Goal: Book appointment/travel/reservation

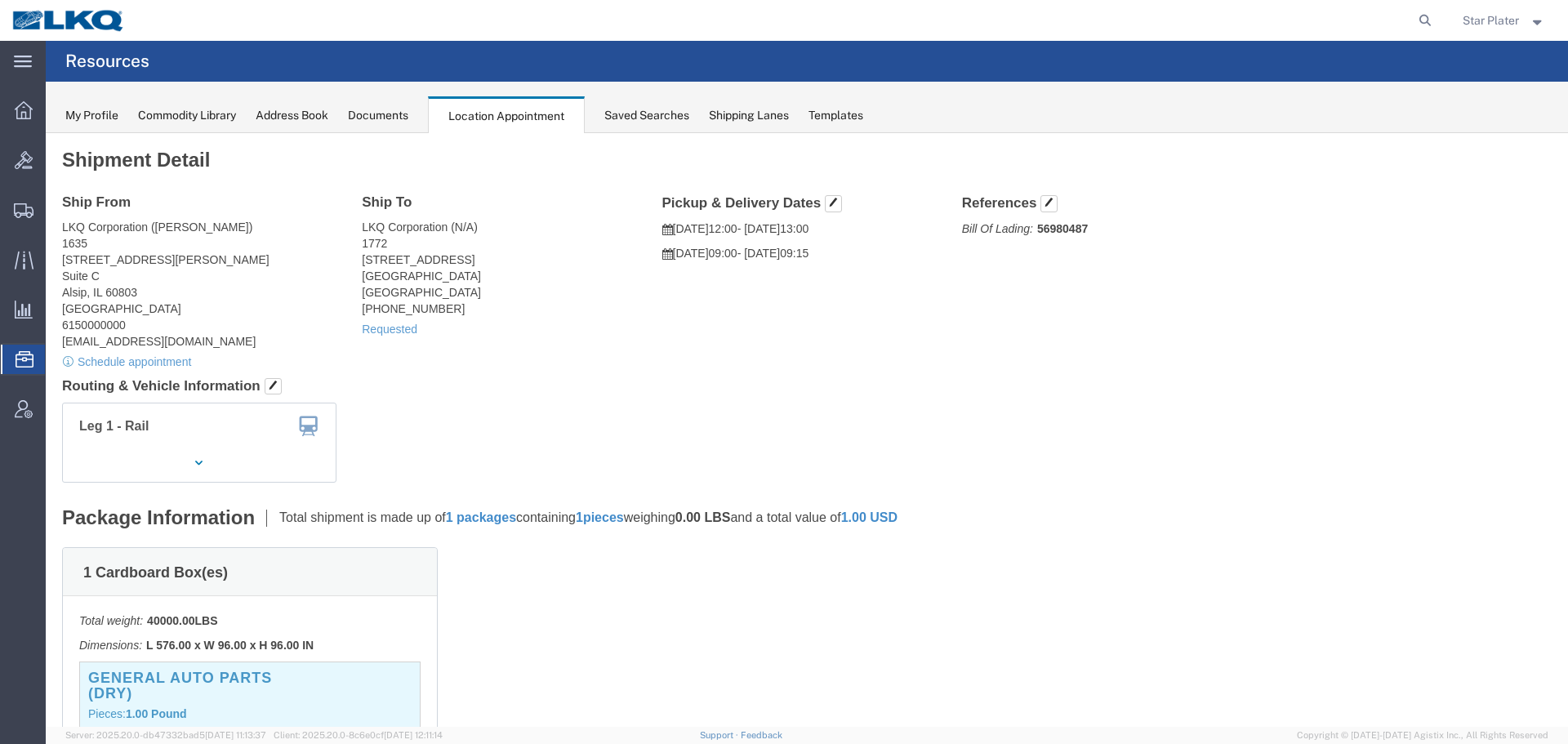
click at [0, 0] on span "Location Appointment" at bounding box center [0, 0] width 0 height 0
click at [33, 100] on div at bounding box center [24, 109] width 45 height 32
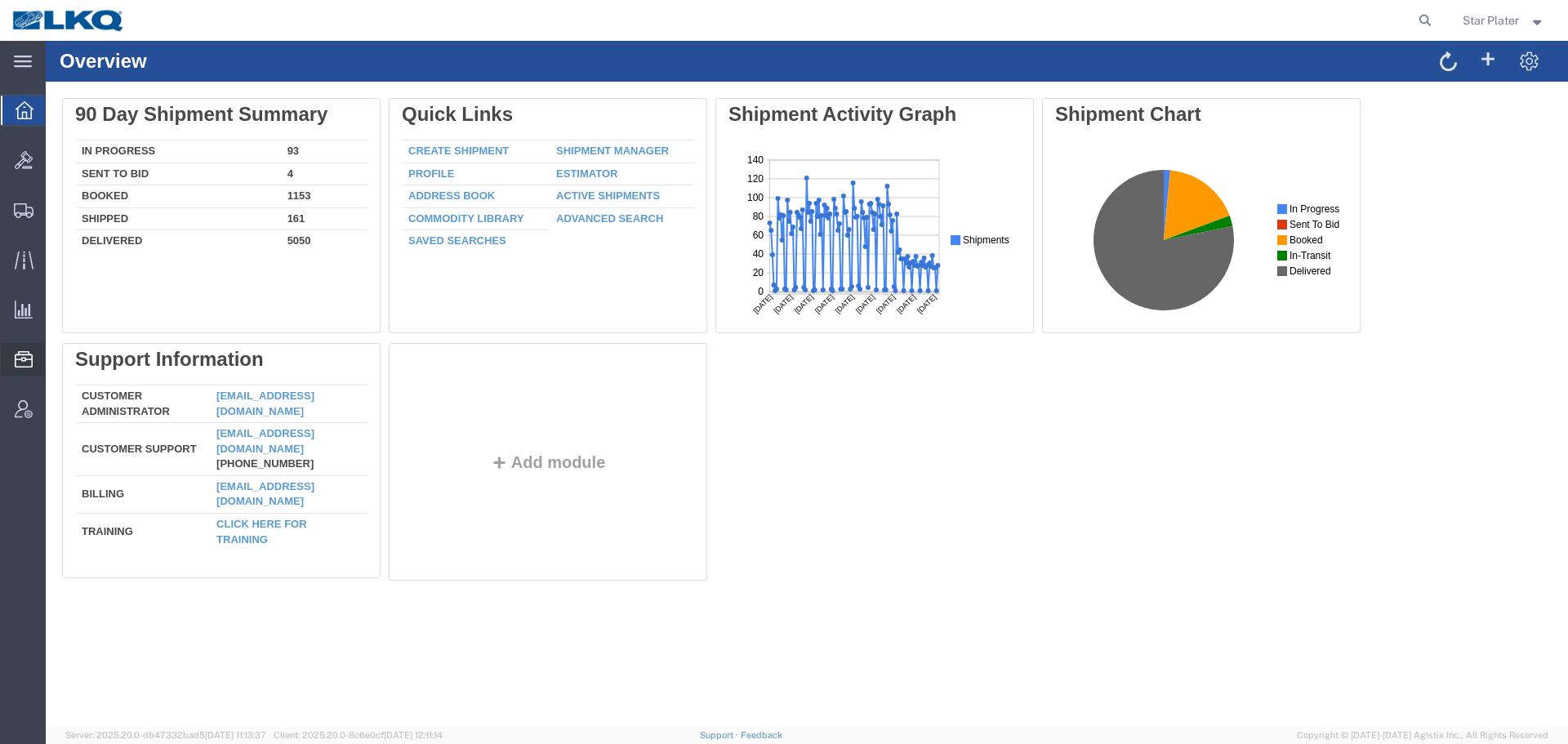
click at [0, 0] on span "Location Appointment" at bounding box center [0, 0] width 0 height 0
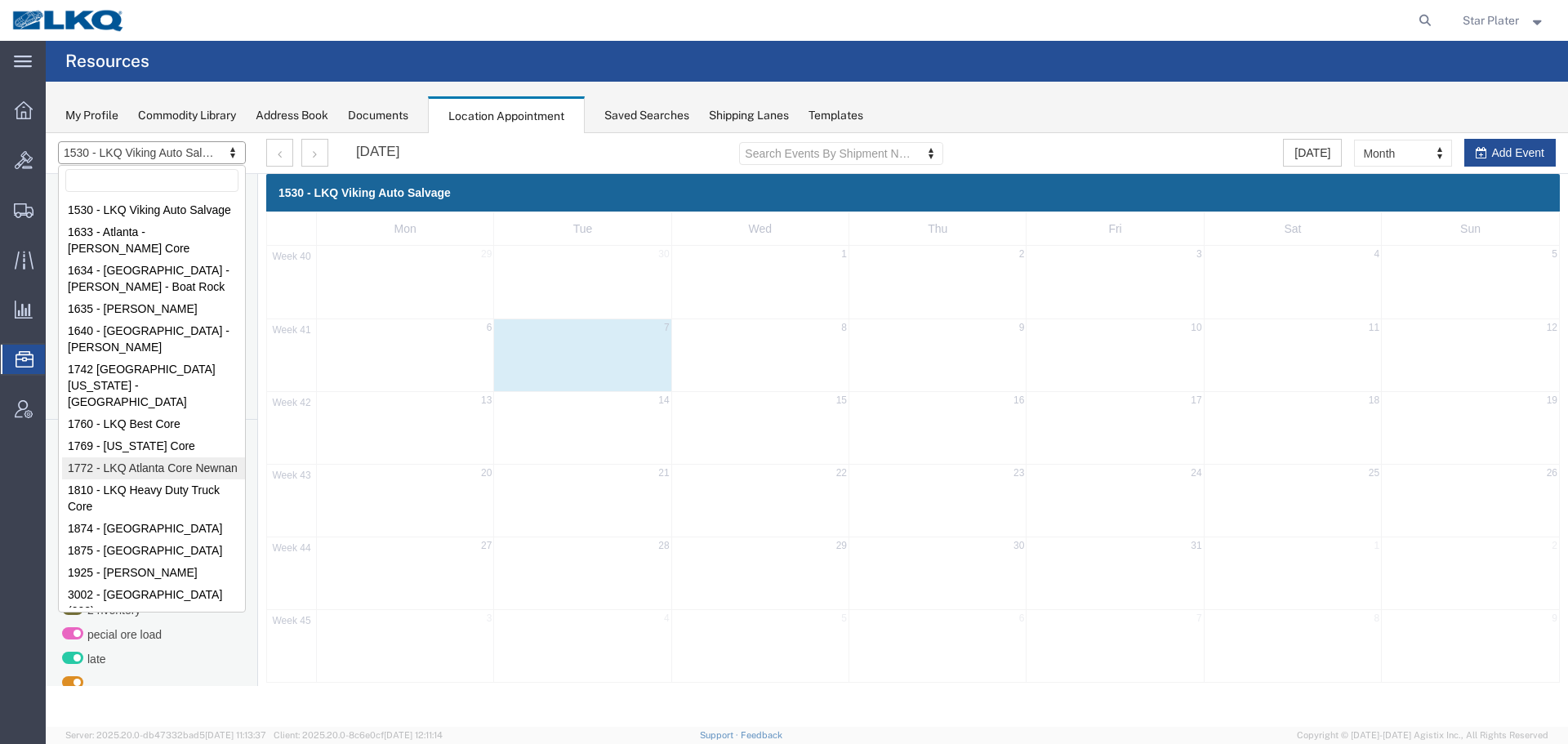
select select "30704"
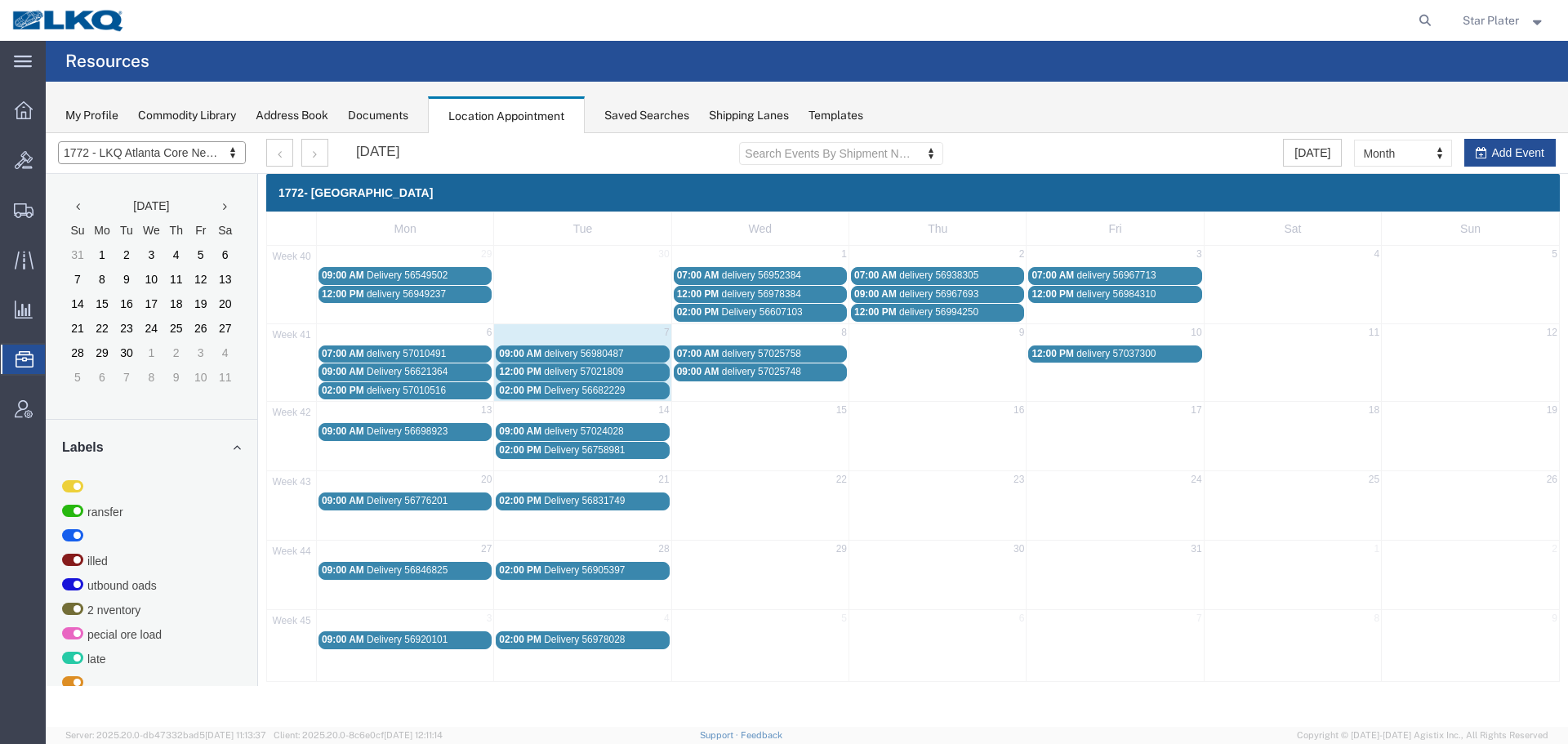
type input "5"
